Goal: Task Accomplishment & Management: Manage account settings

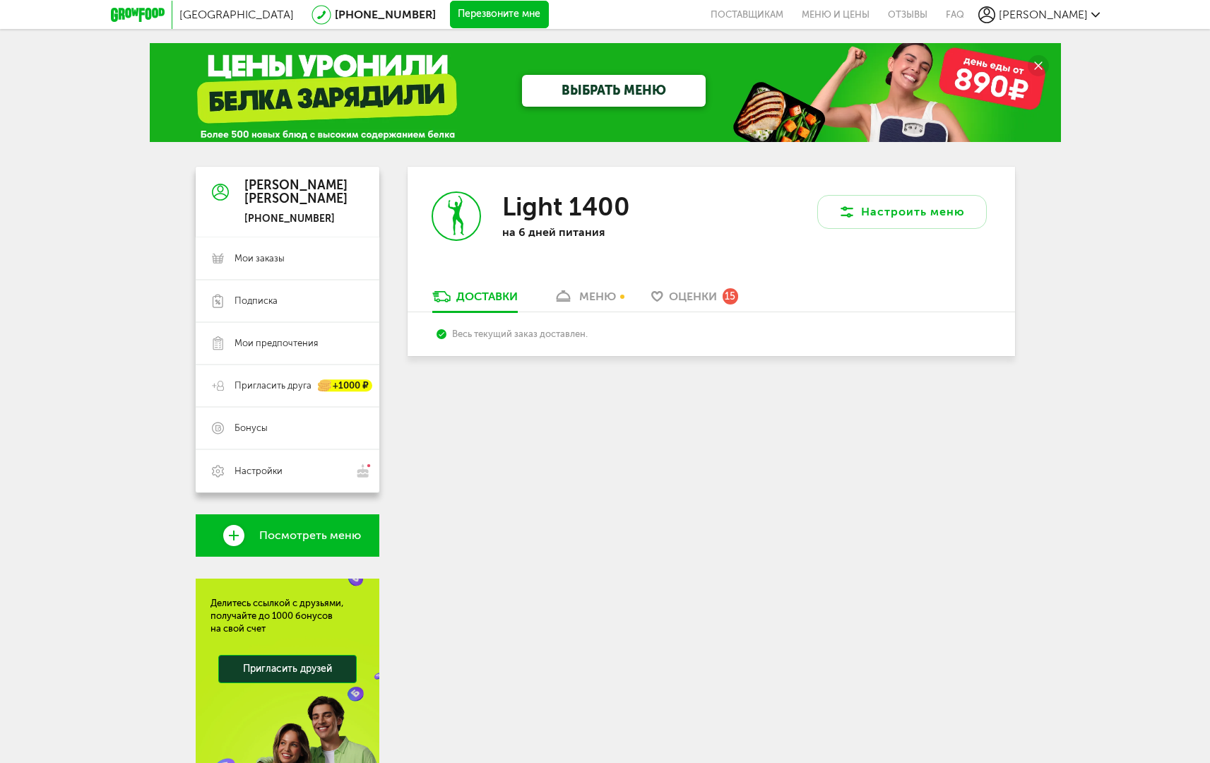
drag, startPoint x: 623, startPoint y: 246, endPoint x: 612, endPoint y: 232, distance: 17.5
click at [604, 230] on div "Light 1400 на 6 дней питания" at bounding box center [594, 227] width 184 height 73
drag, startPoint x: 612, startPoint y: 232, endPoint x: 601, endPoint y: 239, distance: 12.4
click at [601, 237] on p "на 6 дней питания" at bounding box center [594, 231] width 184 height 13
drag, startPoint x: 619, startPoint y: 234, endPoint x: 517, endPoint y: 192, distance: 110.2
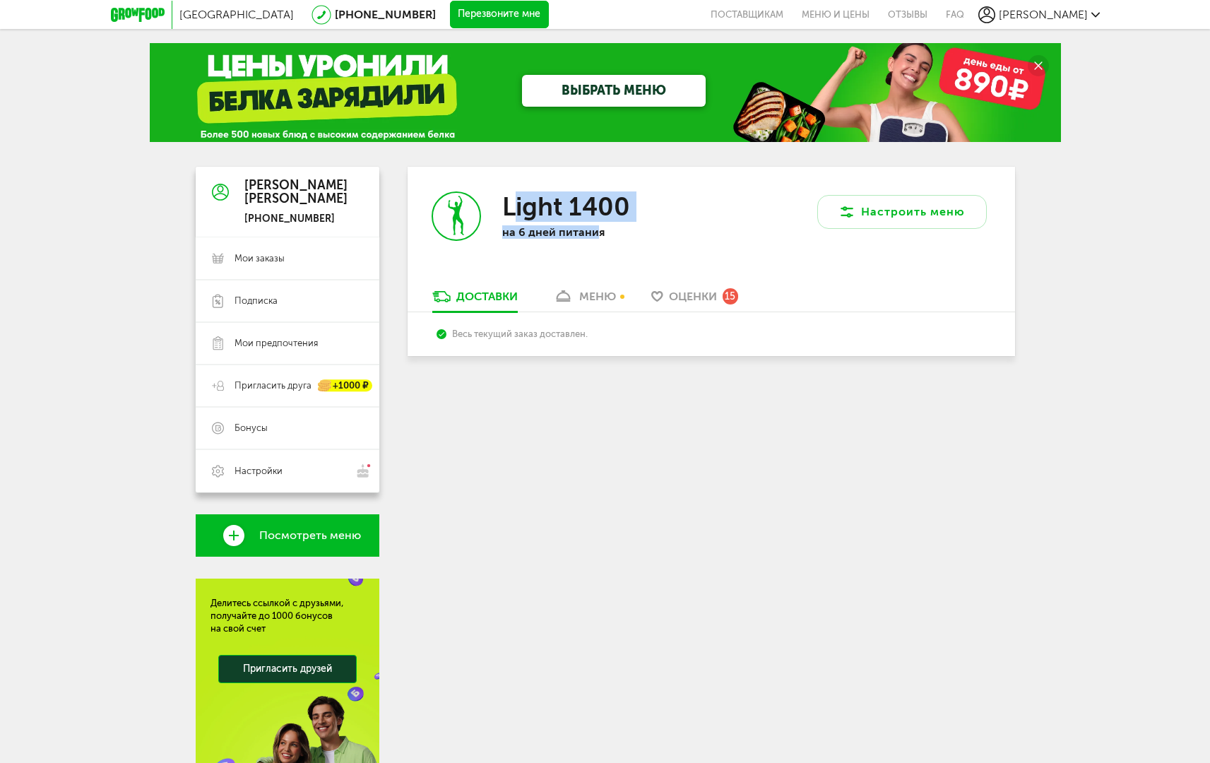
click at [517, 193] on div "Light 1400 на 6 дней питания" at bounding box center [594, 227] width 184 height 73
click at [517, 192] on h3 "Light 1400" at bounding box center [566, 206] width 128 height 30
drag, startPoint x: 506, startPoint y: 193, endPoint x: 506, endPoint y: 205, distance: 11.3
click at [506, 205] on h3 "Light 1400" at bounding box center [566, 206] width 128 height 30
drag, startPoint x: 504, startPoint y: 196, endPoint x: 603, endPoint y: 226, distance: 103.4
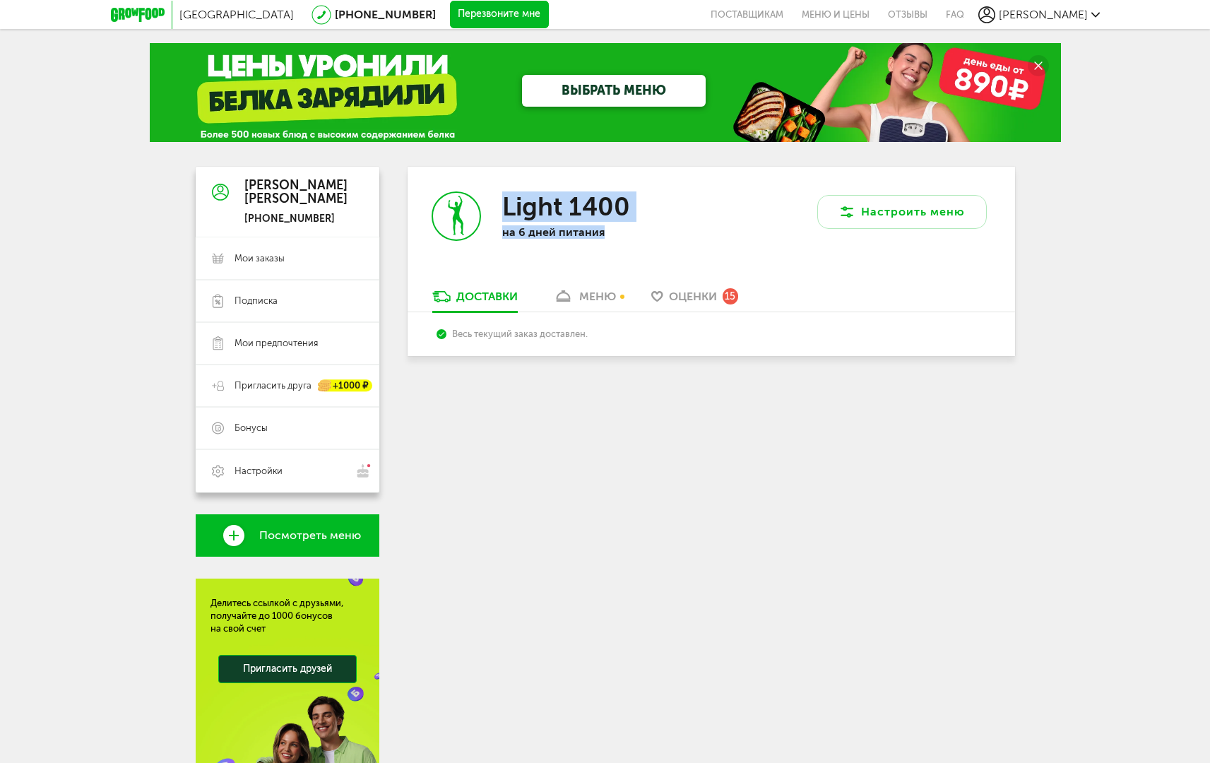
click at [604, 229] on div "Light 1400 на 6 дней питания" at bounding box center [594, 227] width 184 height 73
click at [602, 428] on div "Light 1400 на 6 дней питания Настроить меню Доставки меню Оценки 15 Весь текущи…" at bounding box center [710, 493] width 607 height 653
click at [613, 311] on link "меню" at bounding box center [584, 300] width 77 height 23
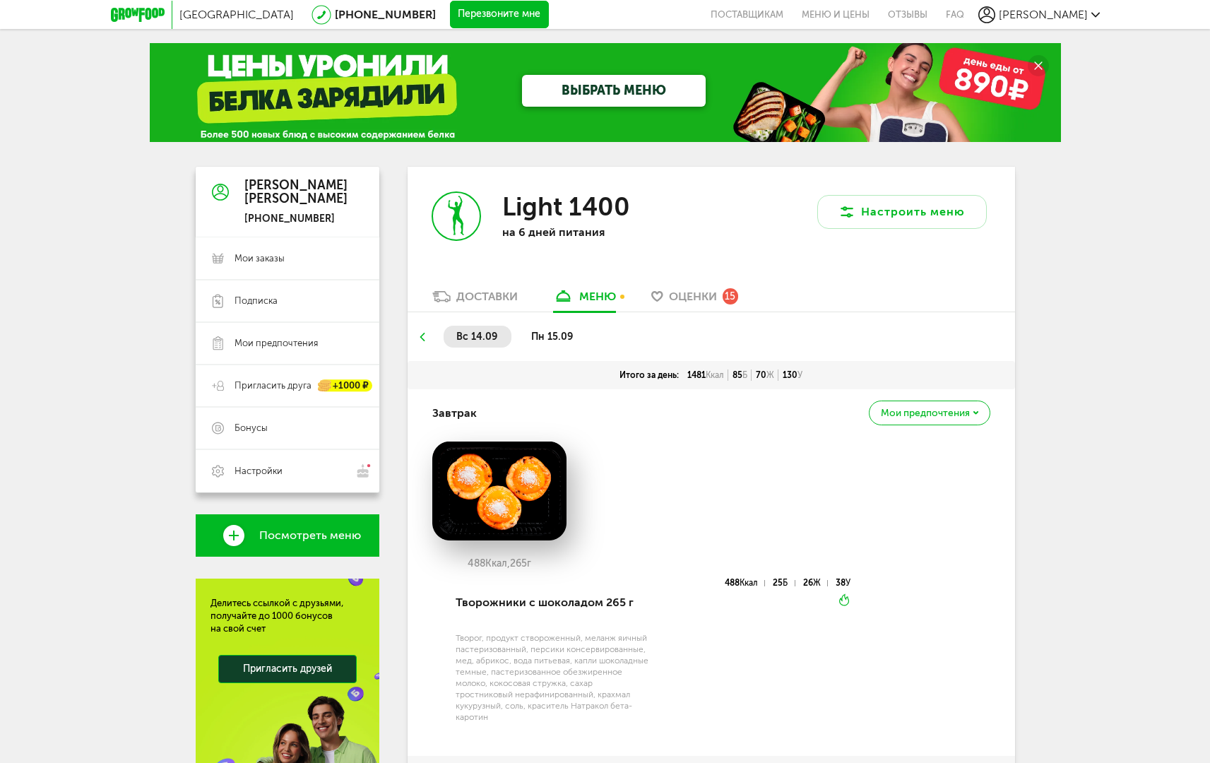
click at [1047, 9] on span "[PERSON_NAME]" at bounding box center [1043, 14] width 89 height 13
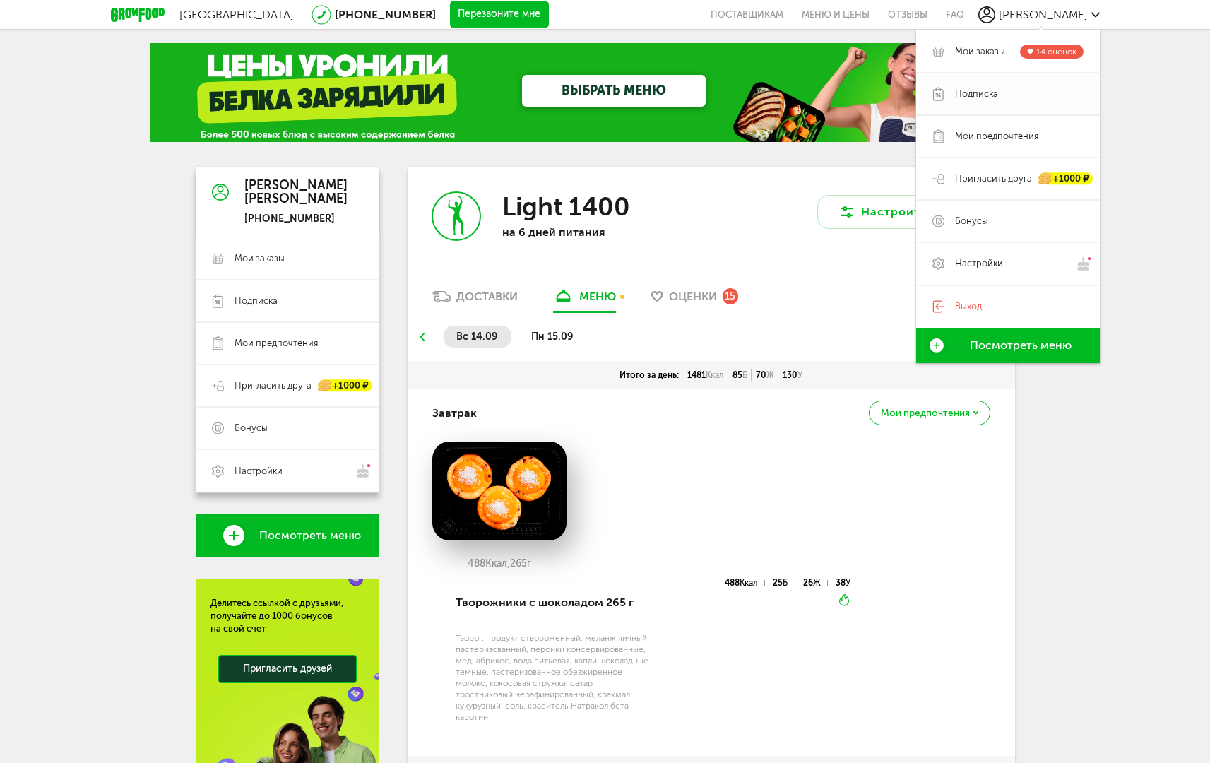
click at [972, 95] on span "Подписка" at bounding box center [976, 94] width 43 height 13
click at [972, 93] on span "Подписка" at bounding box center [976, 94] width 43 height 13
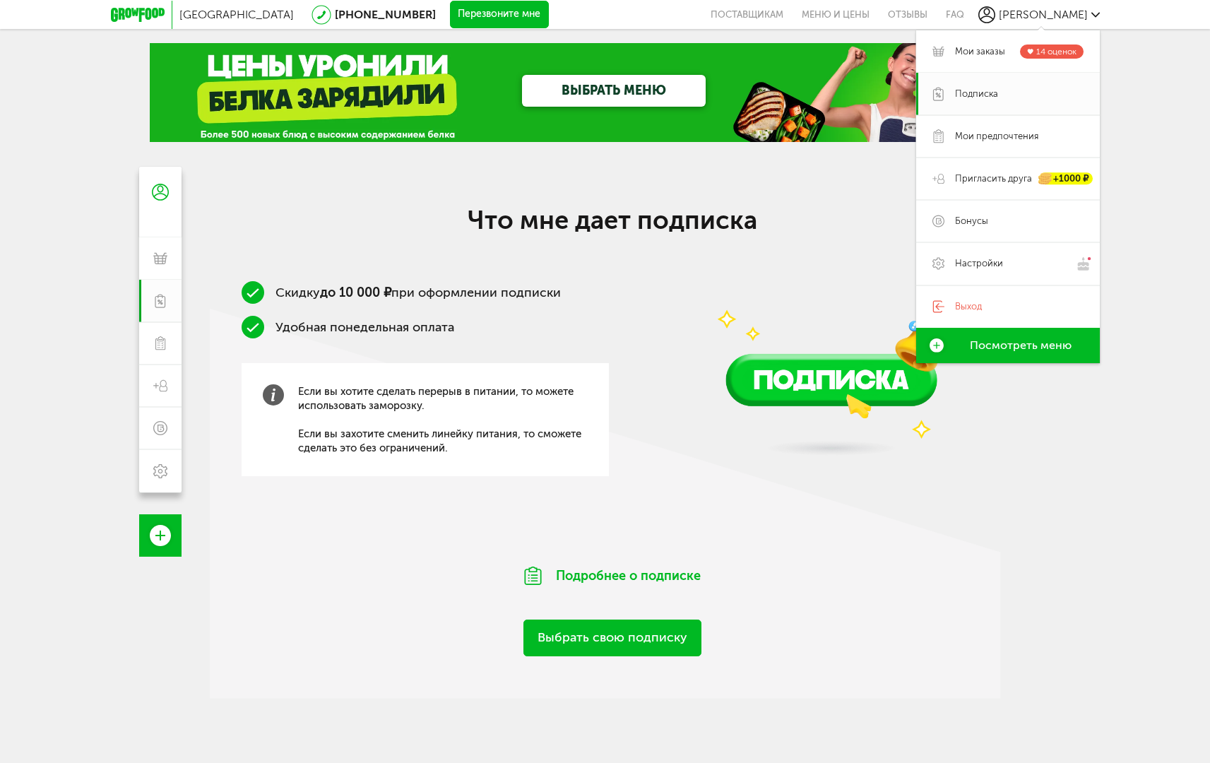
click at [720, 513] on div "Скидку до 10 000 ₽ при оформлении подписки Удобная понедельная оплата Если вы х…" at bounding box center [612, 404] width 805 height 246
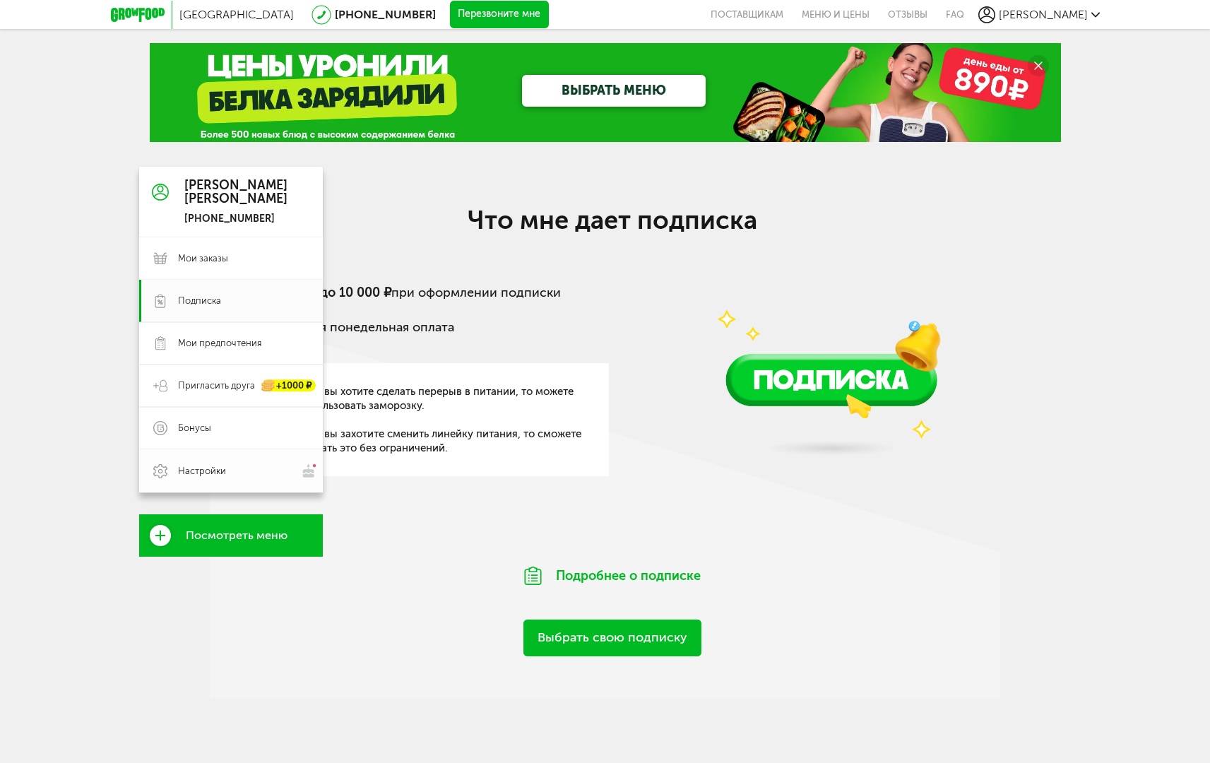
click at [196, 467] on span "Настройки" at bounding box center [202, 471] width 48 height 13
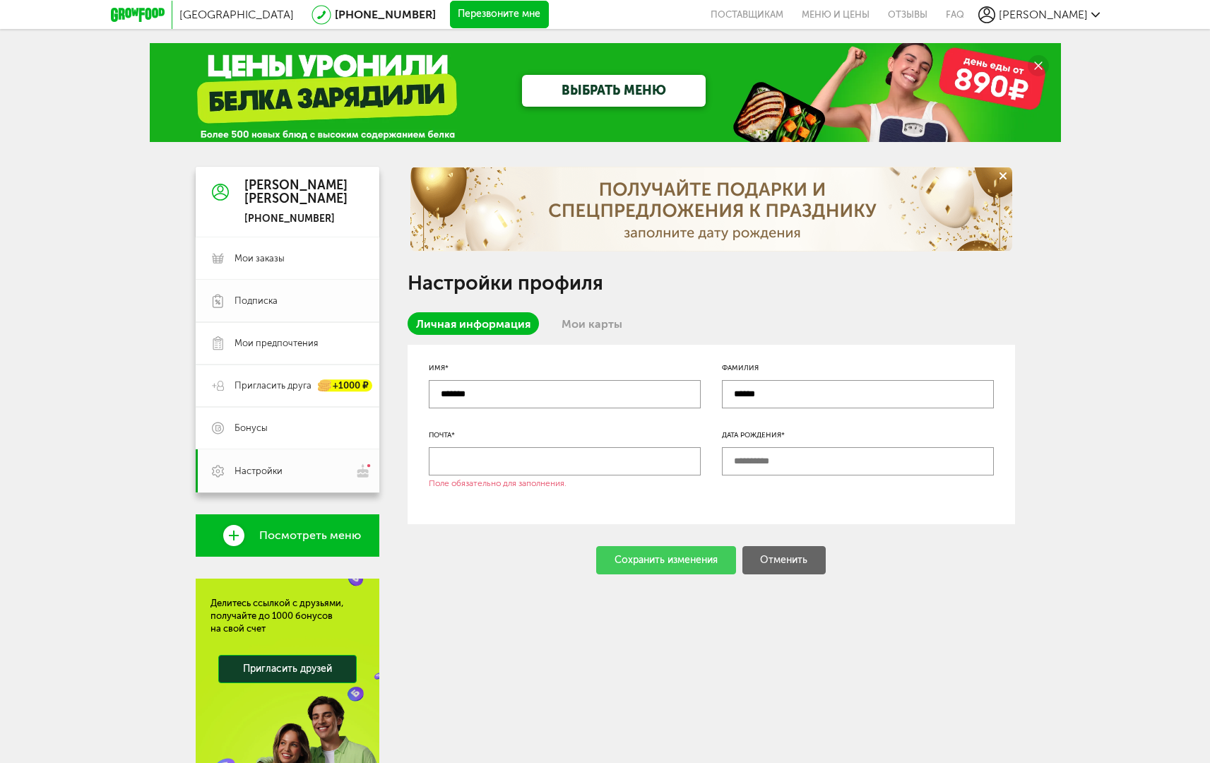
click at [239, 303] on span "Подписка" at bounding box center [255, 300] width 43 height 13
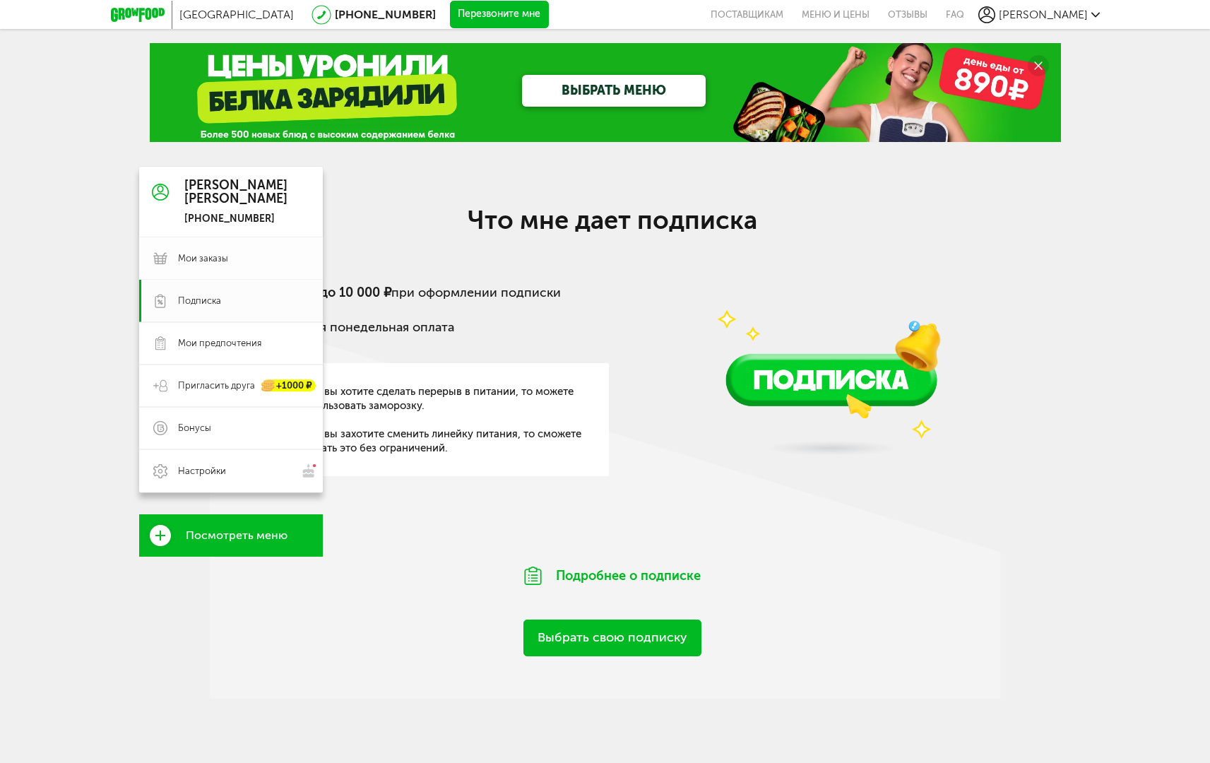
click at [222, 266] on link "Мои заказы" at bounding box center [231, 258] width 184 height 42
